Goal: Task Accomplishment & Management: Complete application form

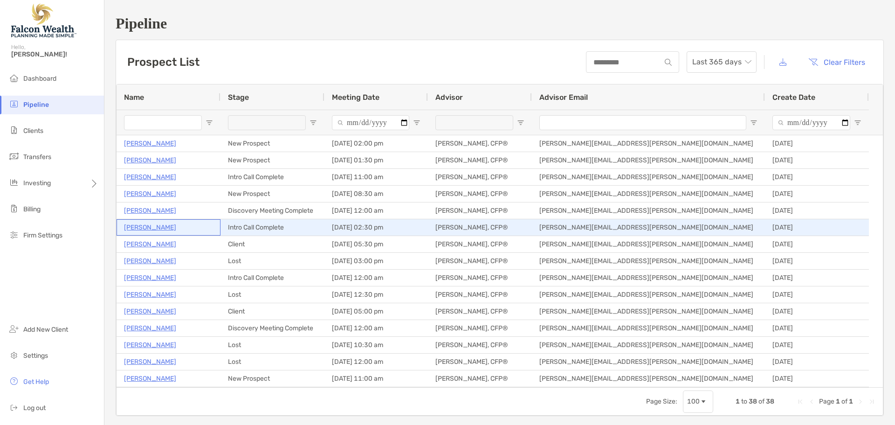
click at [146, 228] on p "[PERSON_NAME]" at bounding box center [150, 227] width 52 height 12
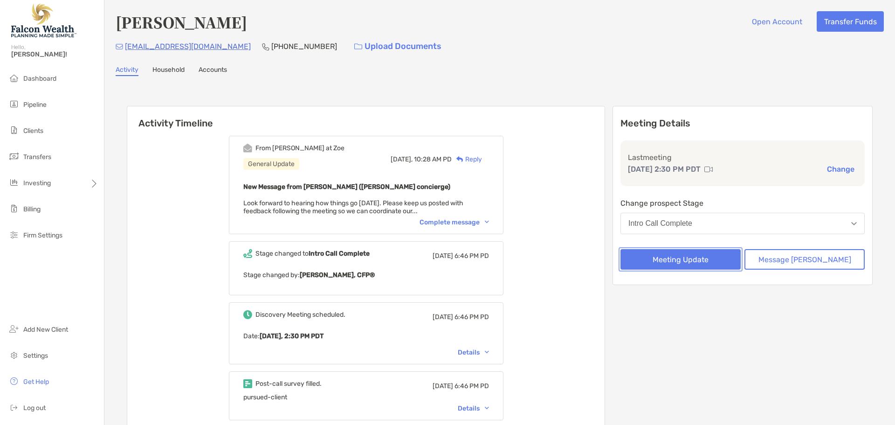
click at [710, 256] on button "Meeting Update" at bounding box center [681, 259] width 120 height 21
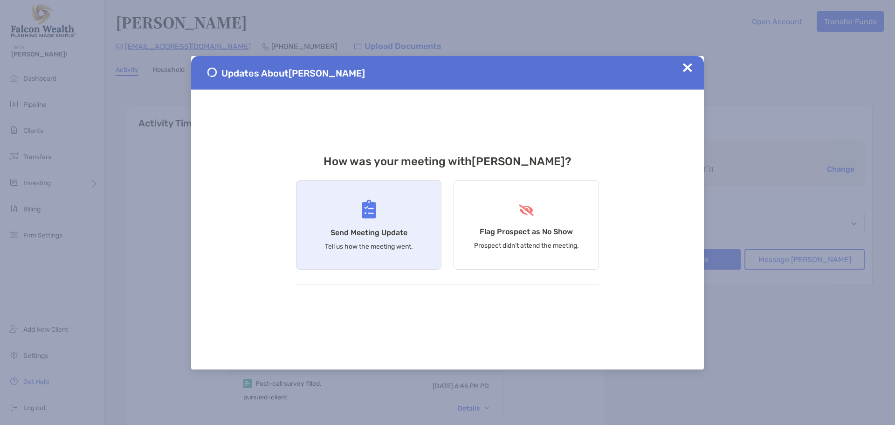
click at [377, 232] on h4 "Send Meeting Update" at bounding box center [369, 232] width 77 height 9
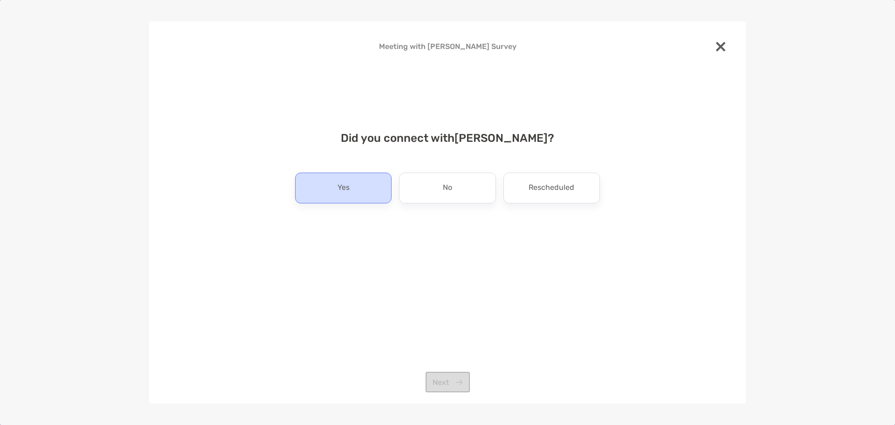
click at [359, 189] on div "Yes" at bounding box center [343, 188] width 97 height 31
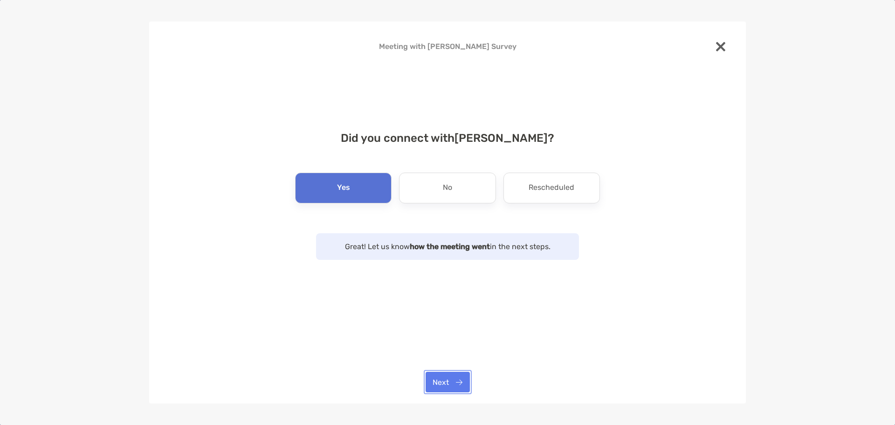
click at [448, 380] on button "Next" at bounding box center [448, 382] width 44 height 21
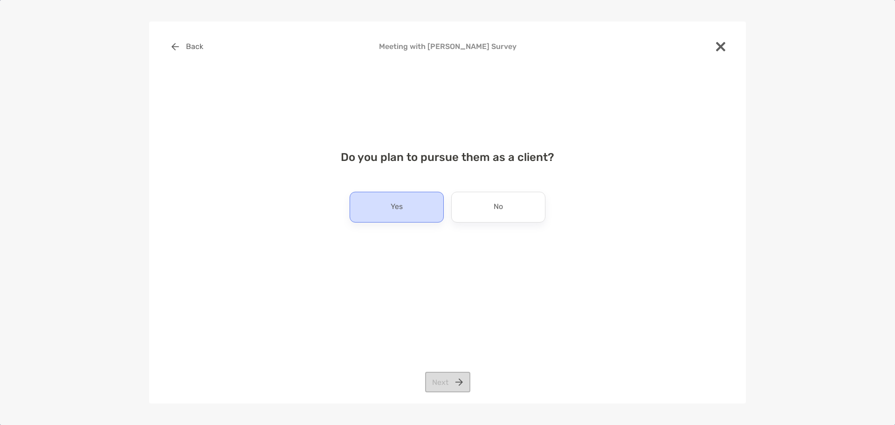
click at [393, 208] on p "Yes" at bounding box center [397, 207] width 12 height 15
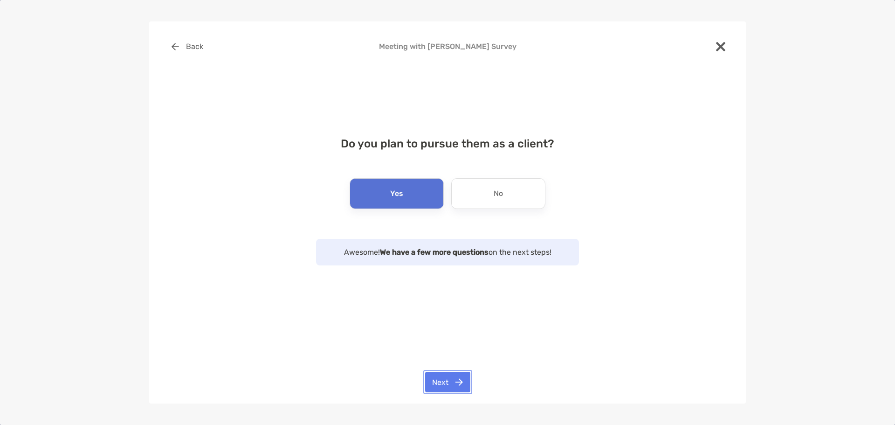
click at [442, 380] on button "Next" at bounding box center [447, 382] width 45 height 21
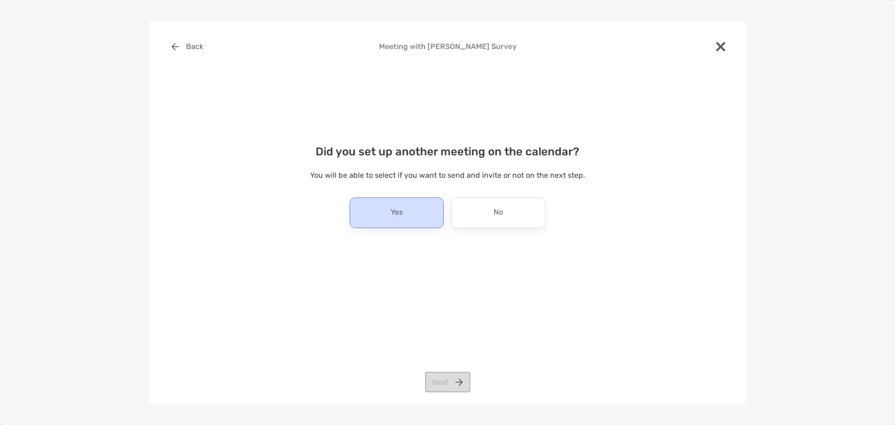
click at [374, 216] on div "Yes" at bounding box center [397, 212] width 94 height 31
click at [445, 395] on div "Back Meeting with Mary Farinacci Survey Did you set up another meeting on the c…" at bounding box center [447, 212] width 597 height 382
click at [442, 382] on button "Next" at bounding box center [447, 382] width 45 height 21
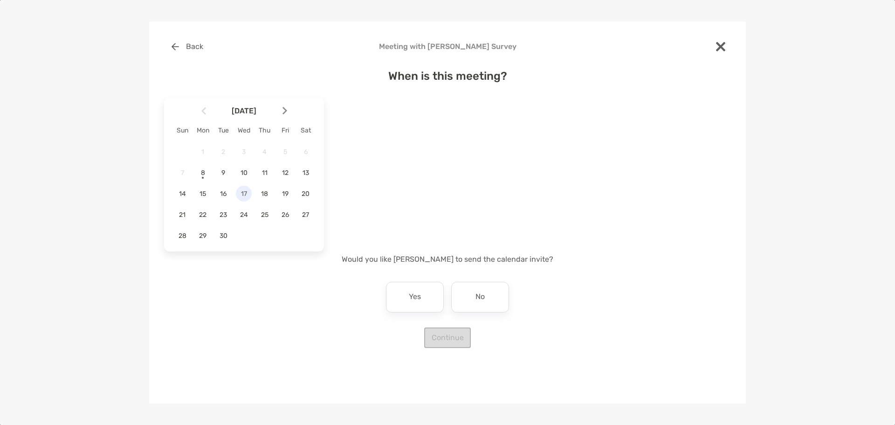
click at [249, 194] on span "17" at bounding box center [244, 194] width 16 height 8
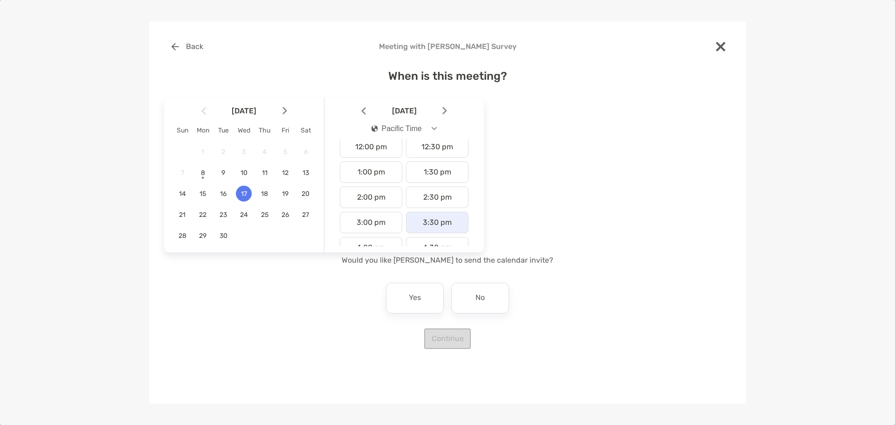
scroll to position [326, 0]
click at [437, 177] on div "2:30 pm" at bounding box center [437, 175] width 62 height 21
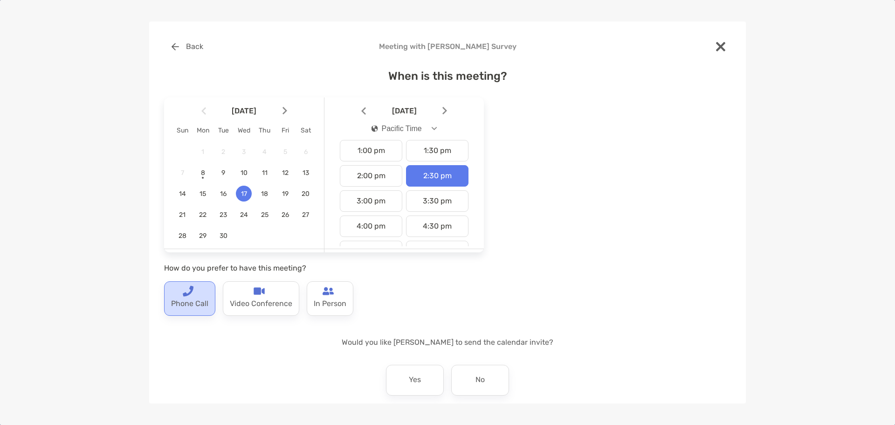
click at [179, 300] on p "Phone Call" at bounding box center [189, 304] width 37 height 15
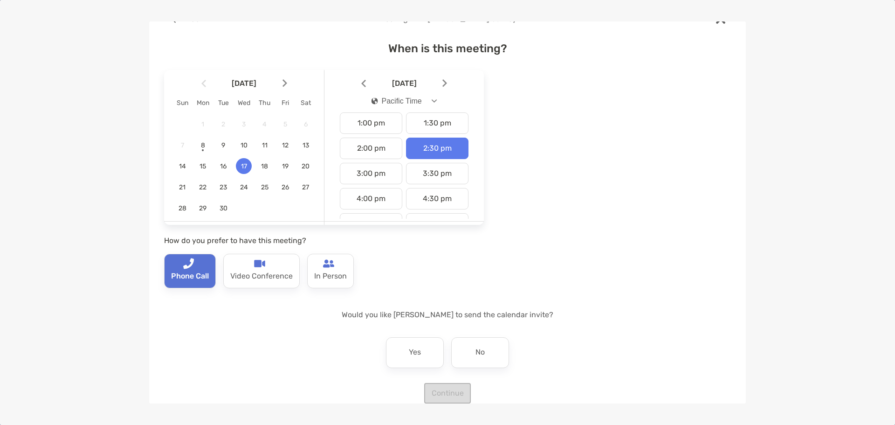
scroll to position [42, 0]
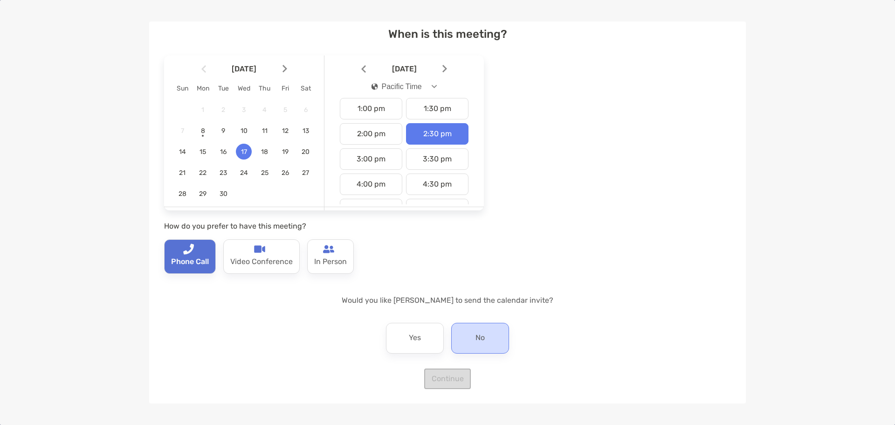
click at [480, 340] on p "No" at bounding box center [480, 338] width 9 height 15
click at [445, 373] on button "Continue" at bounding box center [447, 378] width 47 height 21
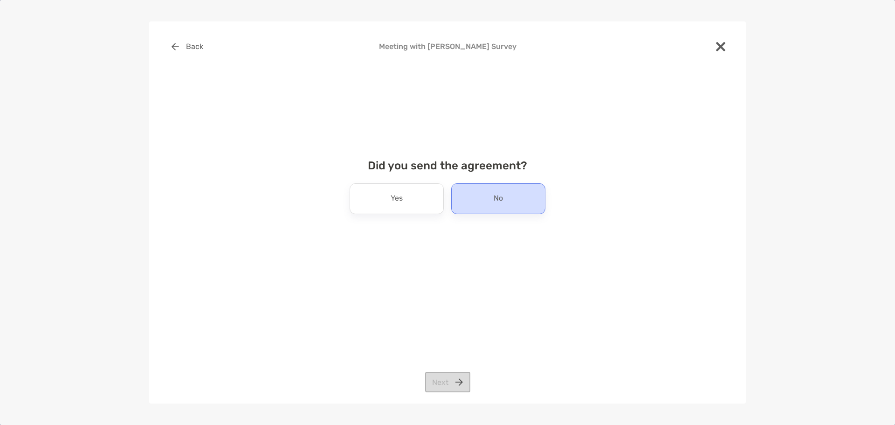
click at [481, 195] on div "No" at bounding box center [498, 198] width 94 height 31
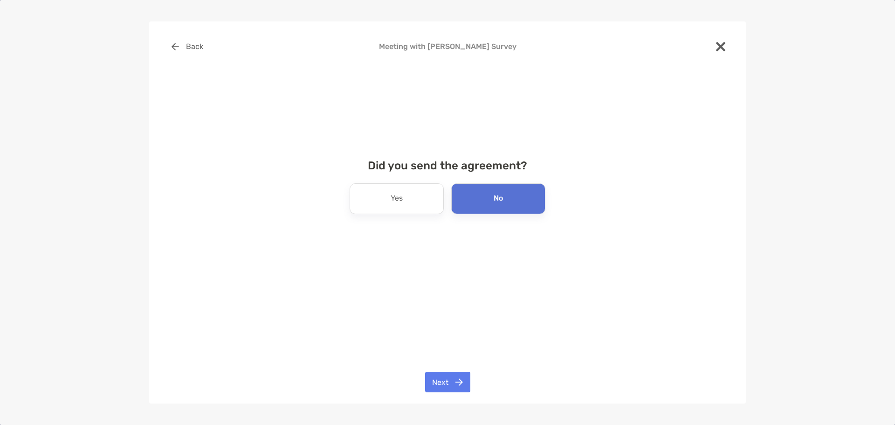
drag, startPoint x: 458, startPoint y: 371, endPoint x: 458, endPoint y: 377, distance: 6.1
click at [458, 373] on div "Back Meeting with Mary Farinacci Survey Did you send the agreement? Yes No Next" at bounding box center [447, 212] width 597 height 382
click at [458, 377] on button "Next" at bounding box center [447, 382] width 45 height 21
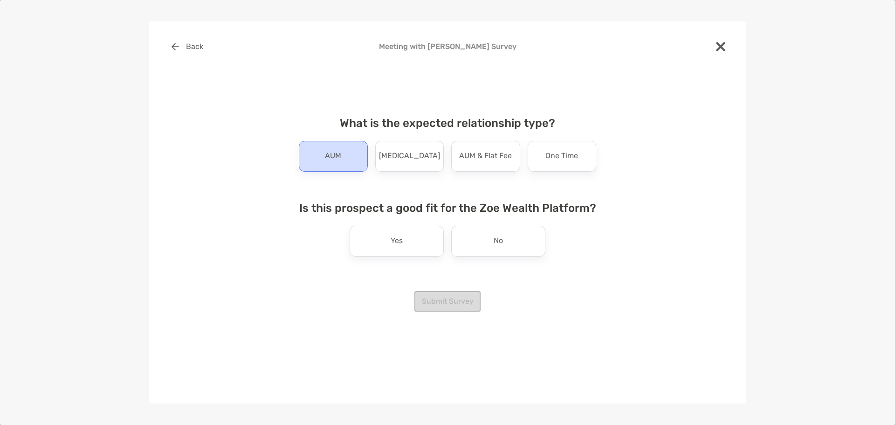
click at [329, 157] on p "AUM" at bounding box center [333, 156] width 16 height 15
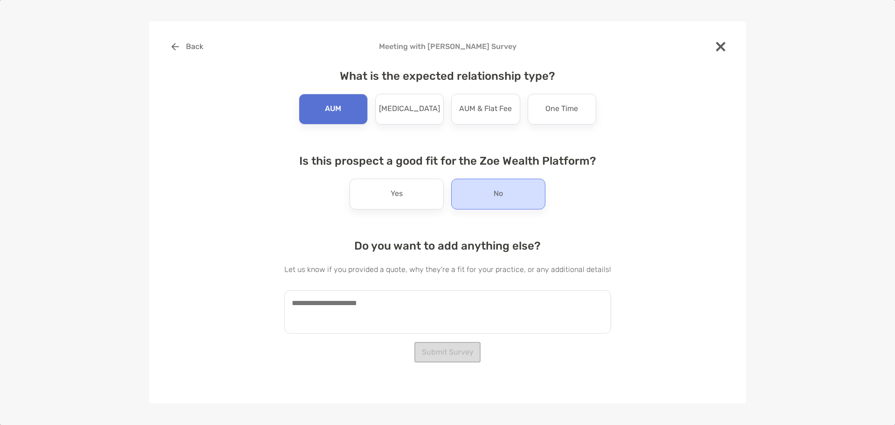
click at [498, 196] on p "No" at bounding box center [498, 194] width 9 height 15
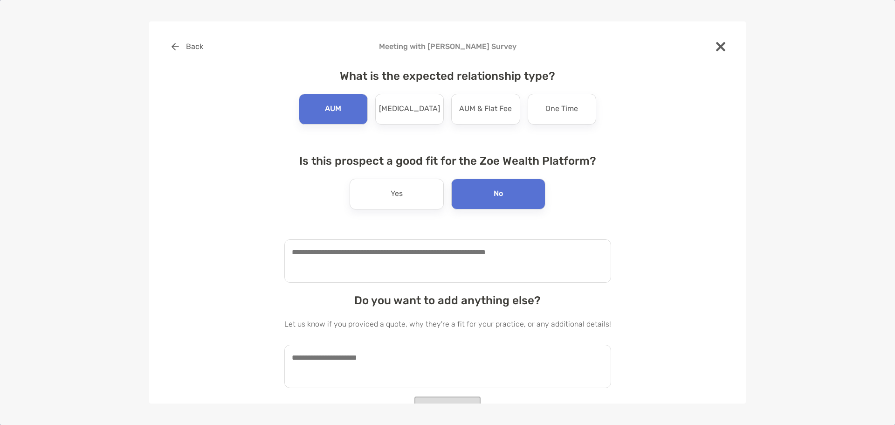
click at [352, 248] on textarea at bounding box center [447, 260] width 327 height 43
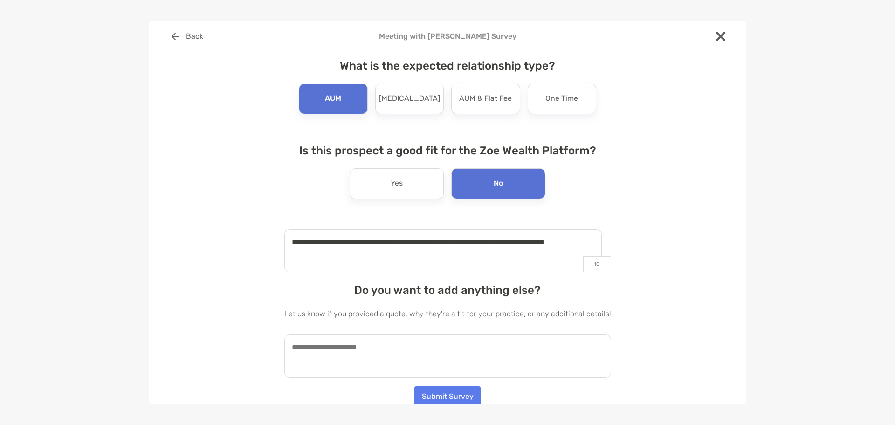
scroll to position [13, 0]
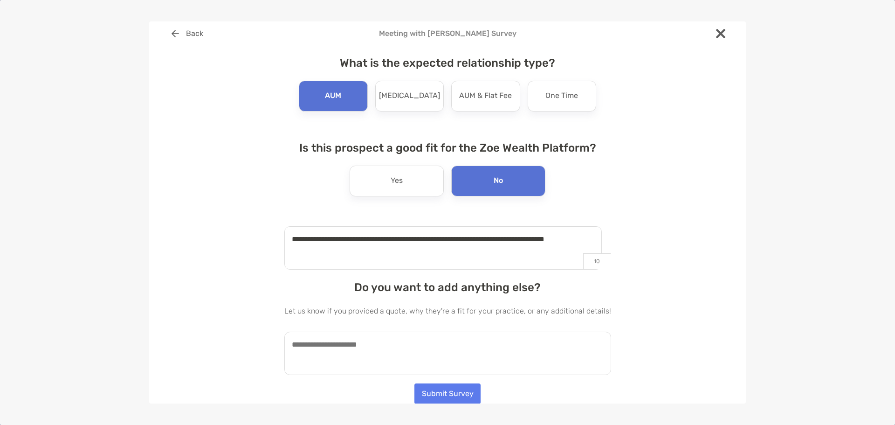
type textarea "**********"
click at [433, 393] on button "Submit Survey" at bounding box center [448, 393] width 66 height 21
